Goal: Task Accomplishment & Management: Complete application form

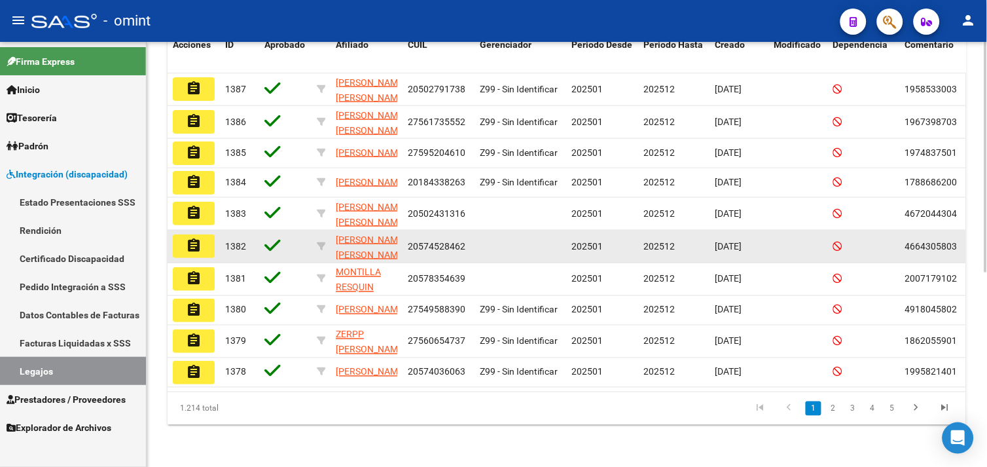
scroll to position [285, 0]
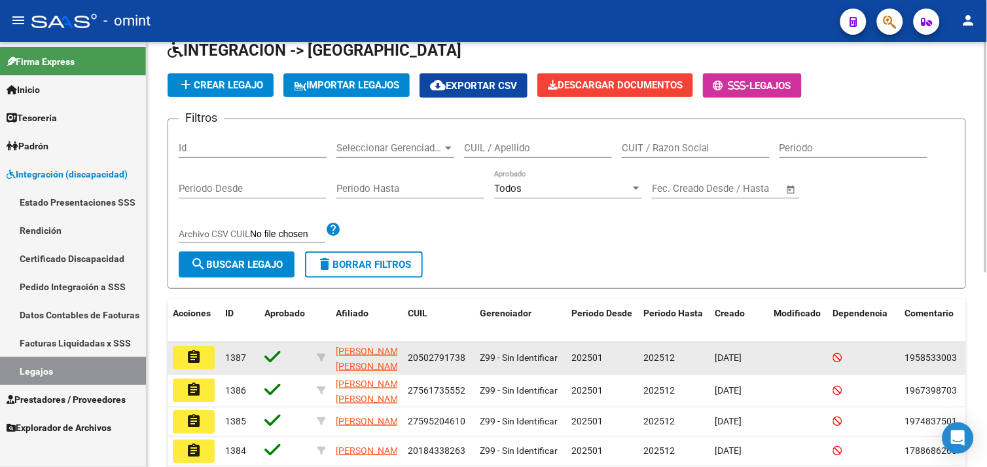
scroll to position [145, 0]
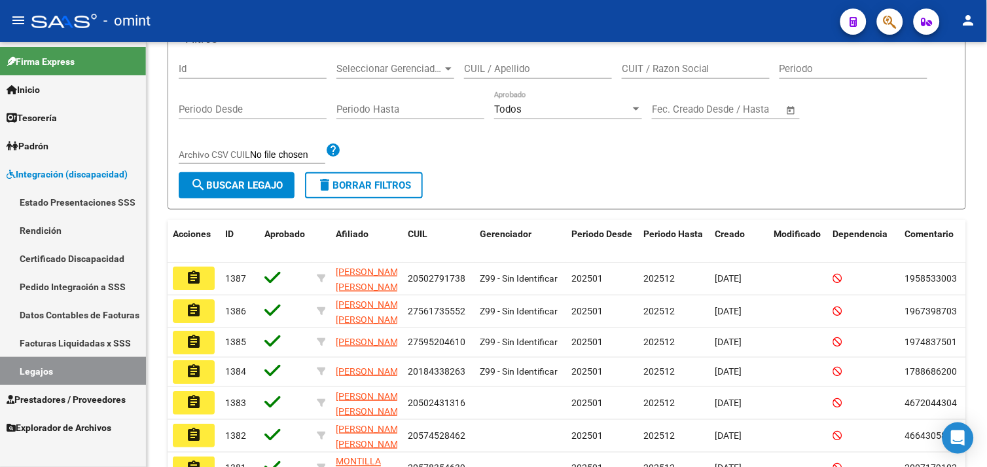
click at [60, 368] on link "Legajos" at bounding box center [73, 371] width 146 height 28
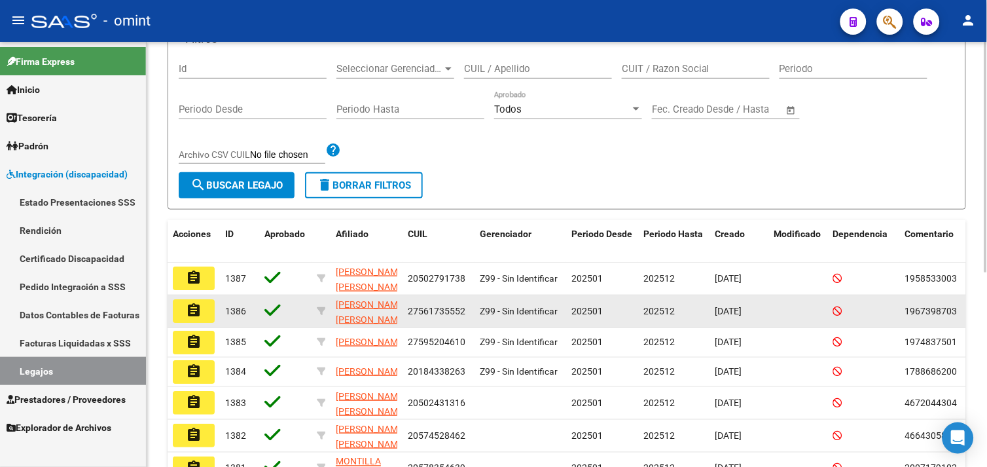
scroll to position [0, 0]
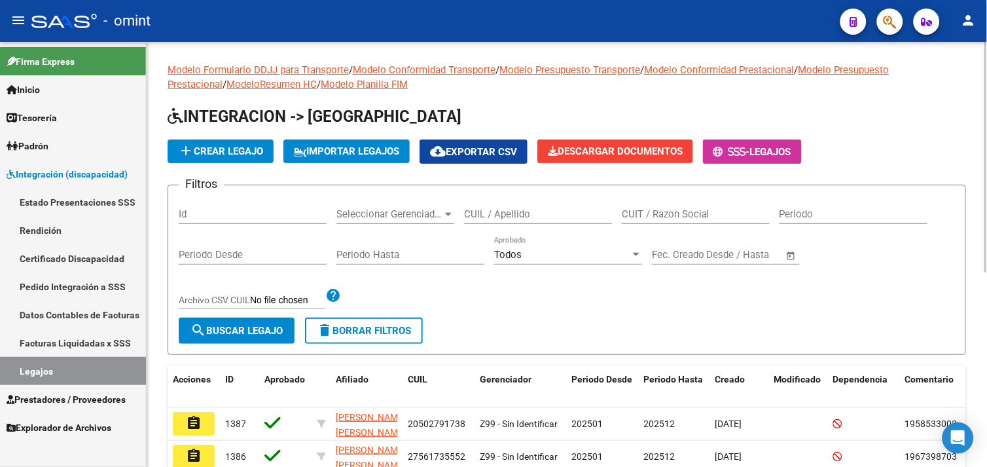
click at [527, 221] on div "CUIL / Apellido" at bounding box center [538, 210] width 148 height 28
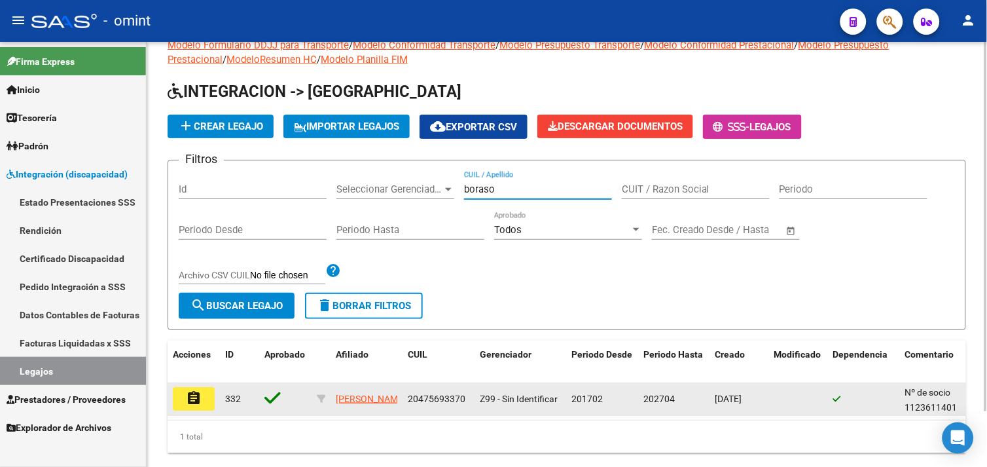
scroll to position [63, 0]
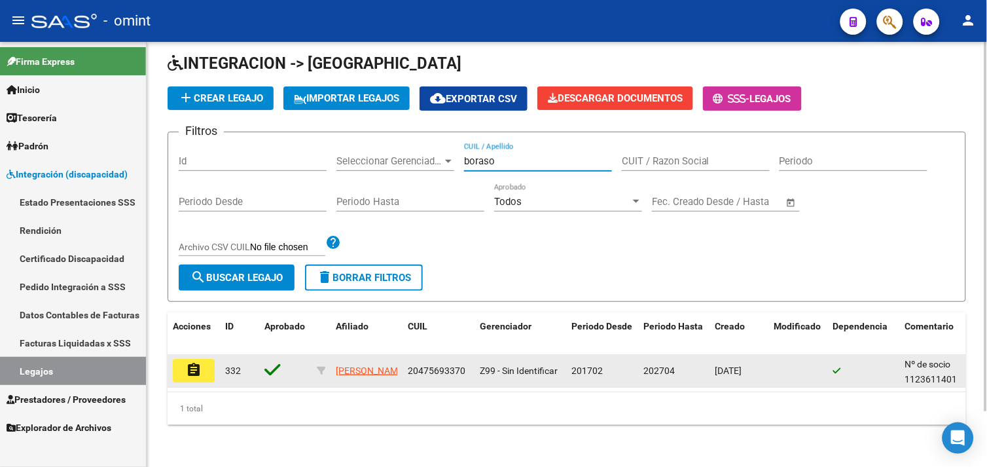
type input "boraso"
click at [196, 362] on mat-icon "assignment" at bounding box center [194, 370] width 16 height 16
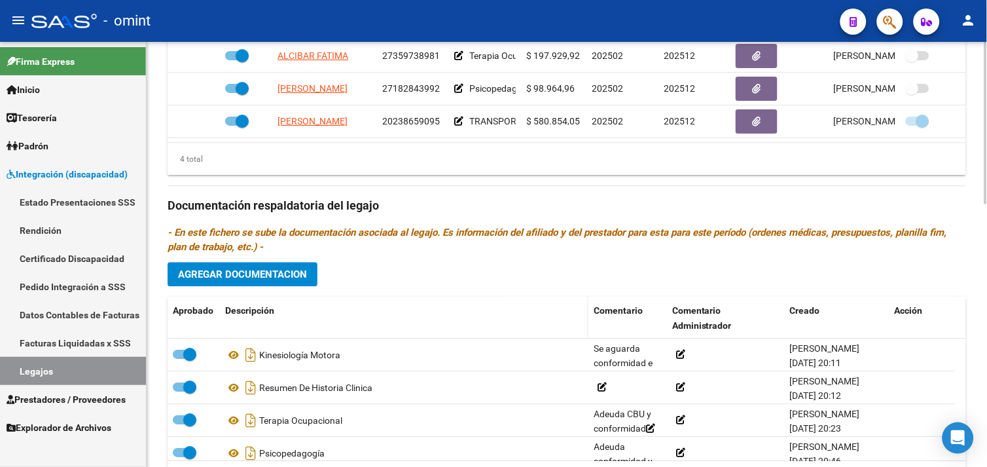
scroll to position [689, 0]
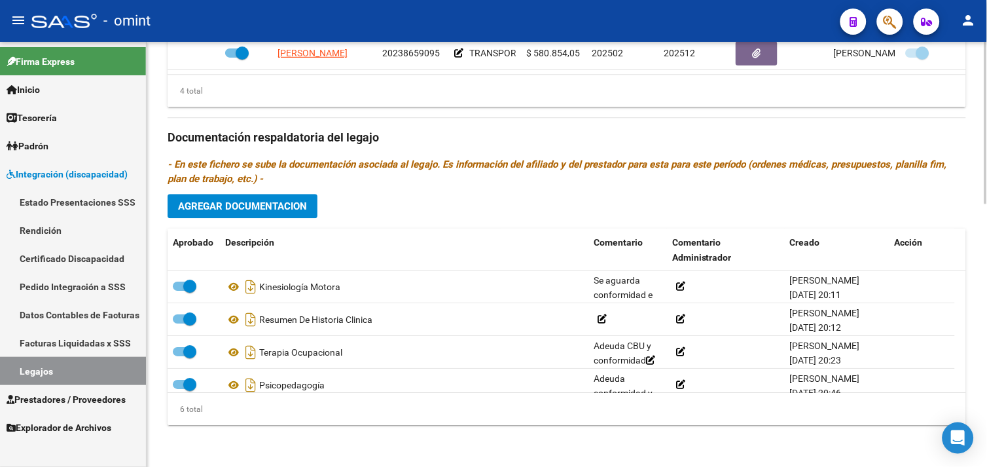
click at [273, 200] on span "Agregar Documentacion" at bounding box center [242, 206] width 129 height 12
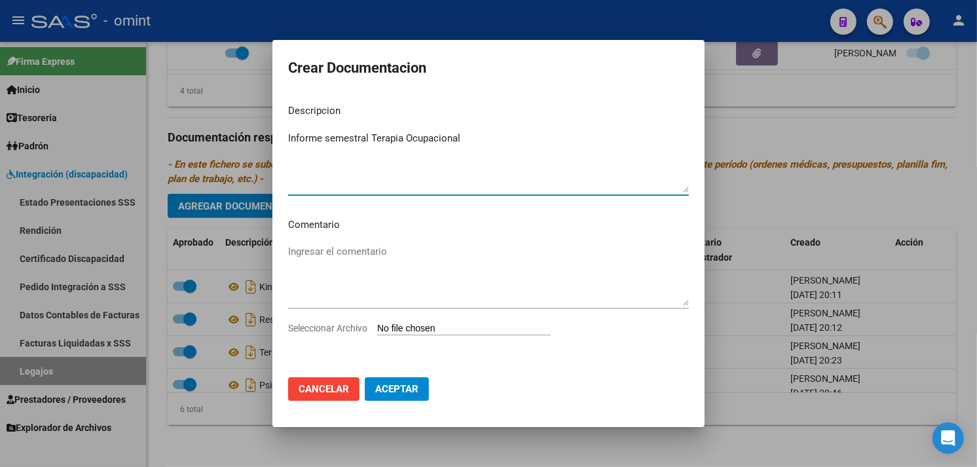
type textarea "Informe semestral Terapia Ocupacional"
click at [418, 325] on input "Seleccionar Archivo" at bounding box center [463, 329] width 173 height 12
type input "C:\fakepath\Informe semestral Terapia Ocupacional.pdf"
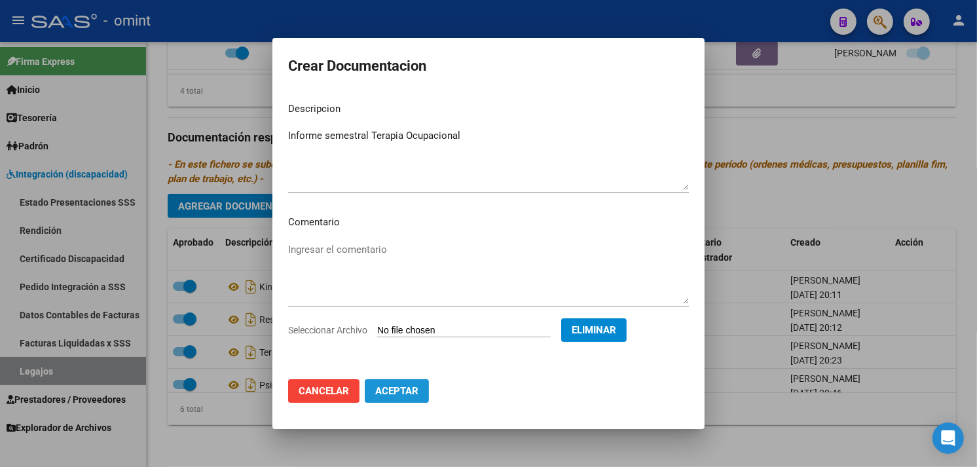
click at [411, 380] on button "Aceptar" at bounding box center [397, 391] width 64 height 24
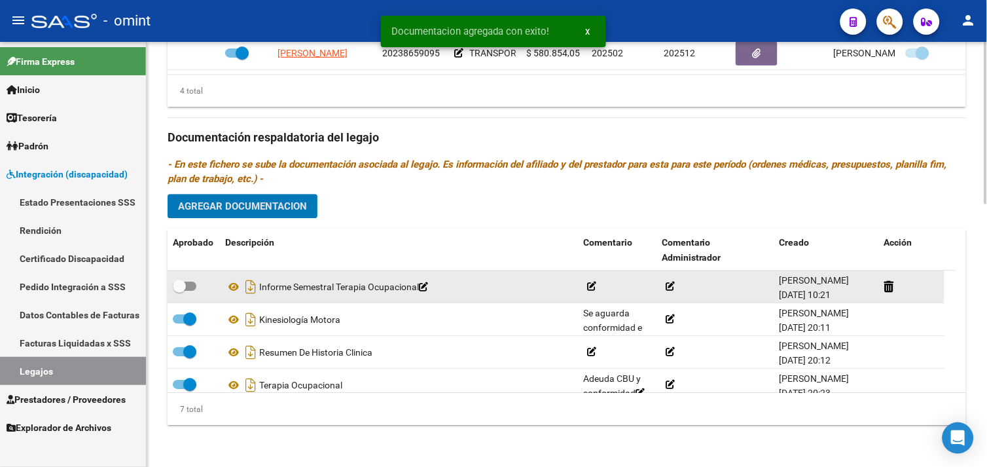
click at [196, 285] on span at bounding box center [185, 285] width 24 height 9
click at [179, 291] on input "checkbox" at bounding box center [179, 291] width 1 height 1
checkbox input "true"
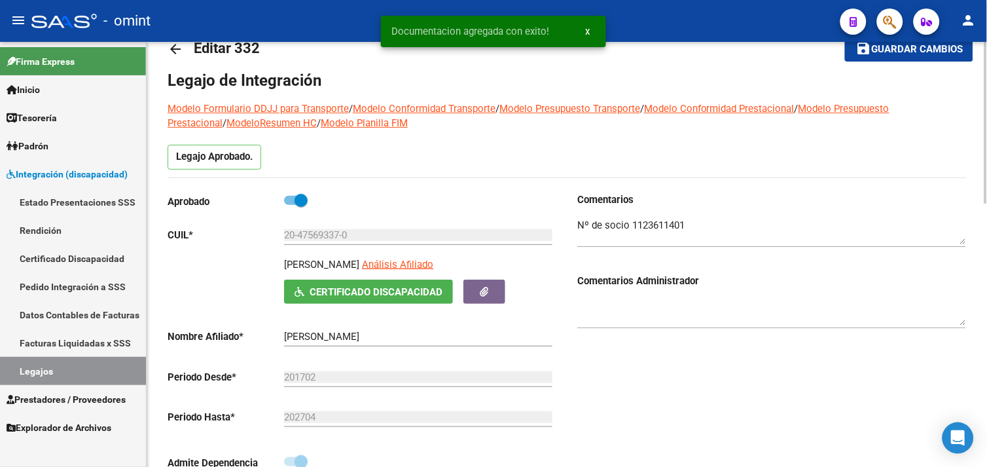
scroll to position [0, 0]
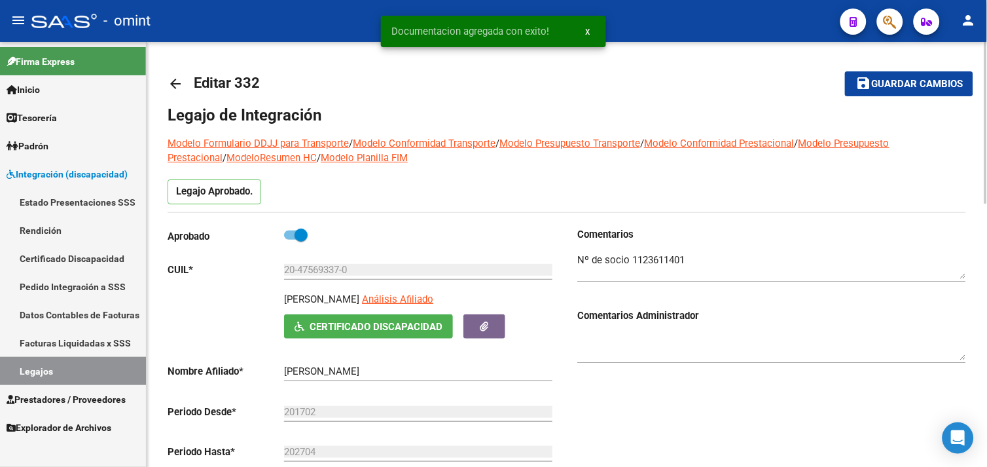
click at [882, 82] on span "Guardar cambios" at bounding box center [917, 85] width 92 height 12
